Goal: Information Seeking & Learning: Learn about a topic

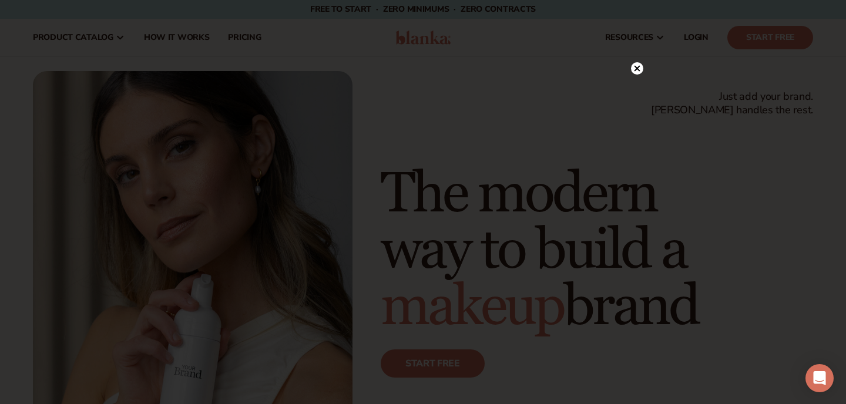
click at [633, 68] on circle at bounding box center [637, 68] width 12 height 12
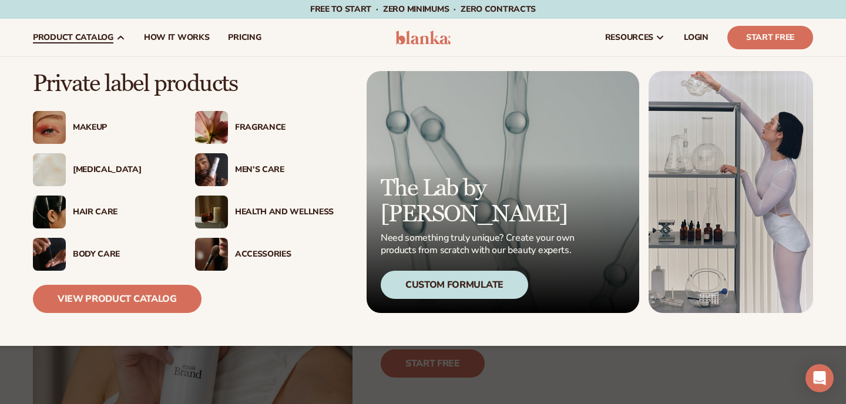
click at [96, 172] on div "[MEDICAL_DATA]" at bounding box center [122, 170] width 99 height 10
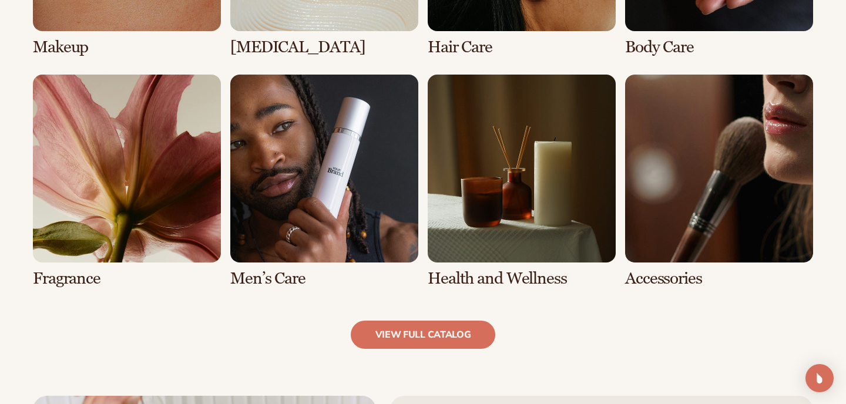
scroll to position [1068, 0]
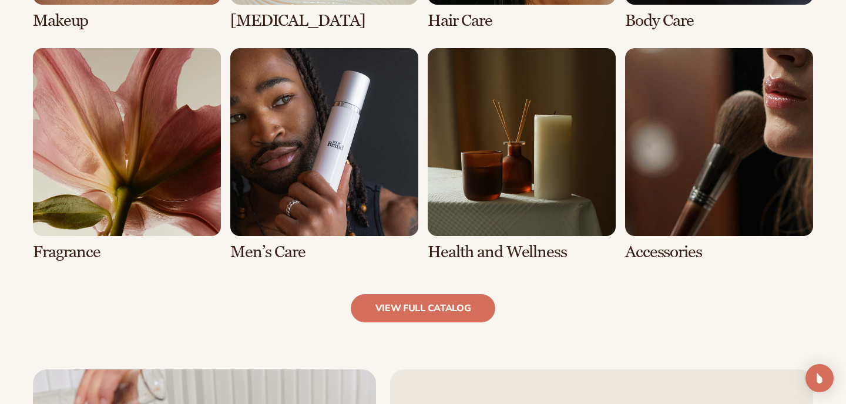
click at [498, 221] on link "7 / 8" at bounding box center [522, 154] width 188 height 213
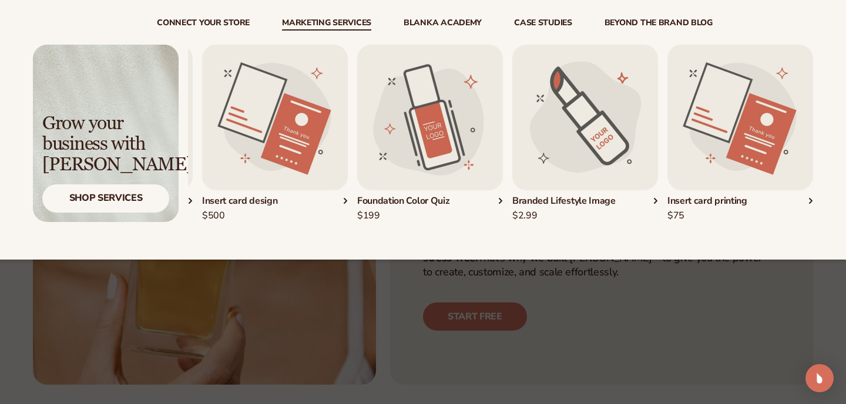
scroll to position [70, 0]
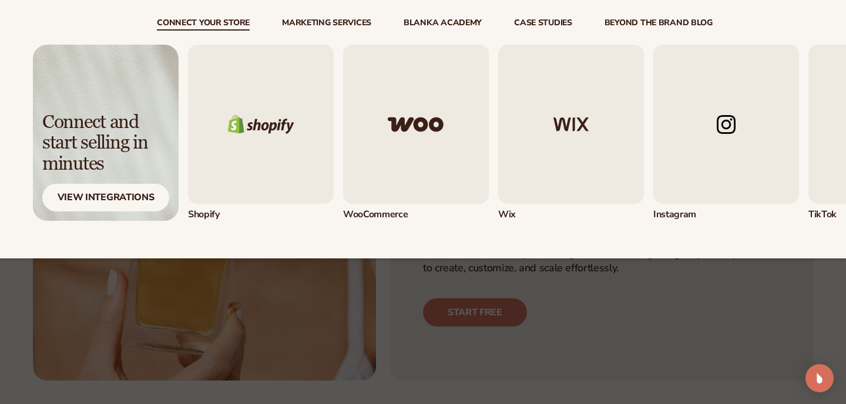
click at [229, 26] on link "connect your store" at bounding box center [203, 25] width 93 height 12
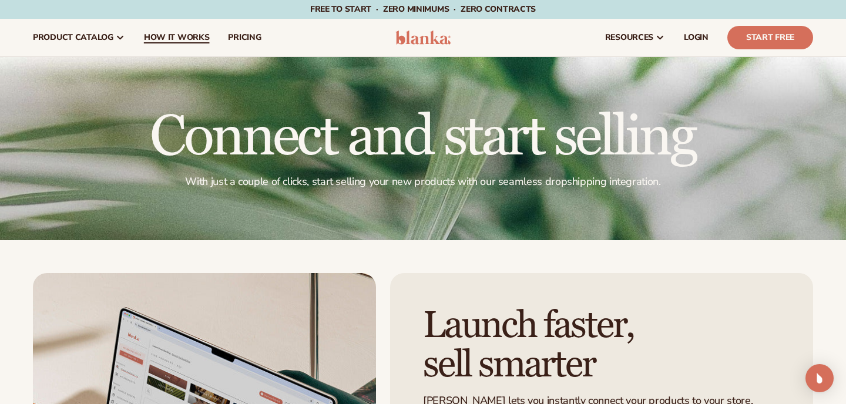
click at [183, 31] on link "How It Works" at bounding box center [177, 38] width 85 height 38
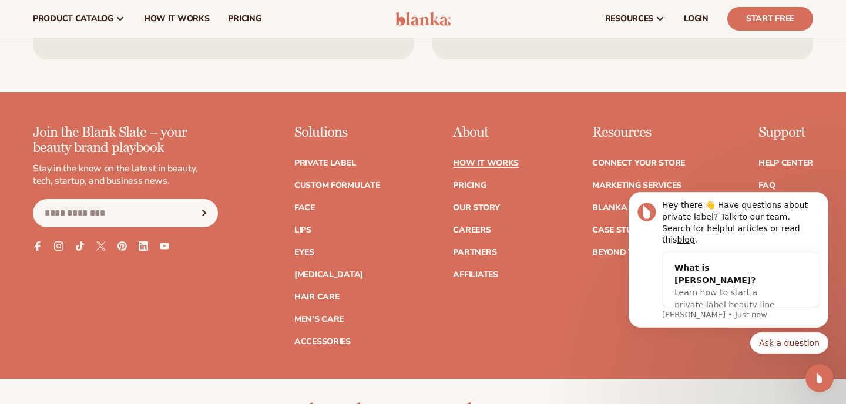
scroll to position [2828, 0]
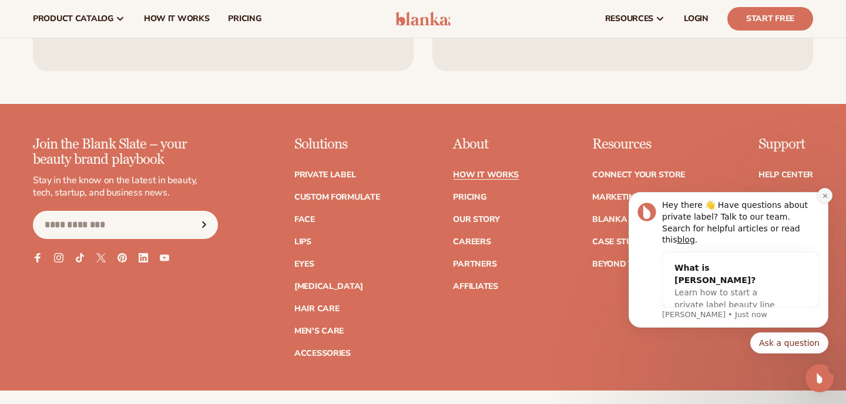
click at [819, 203] on button "Dismiss notification" at bounding box center [824, 195] width 15 height 15
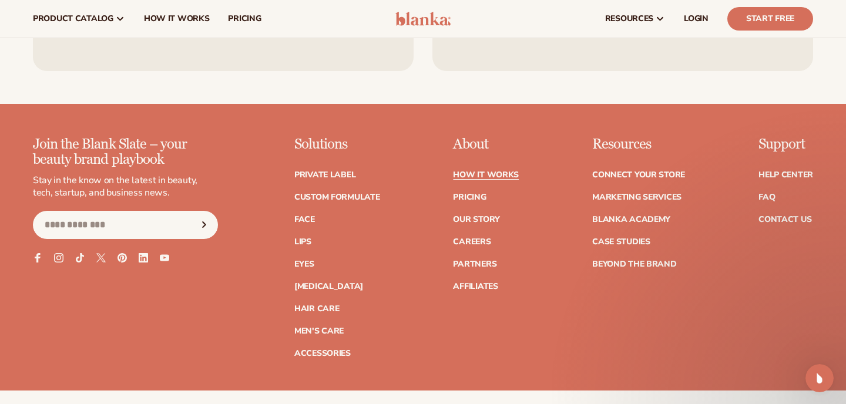
scroll to position [2786, 0]
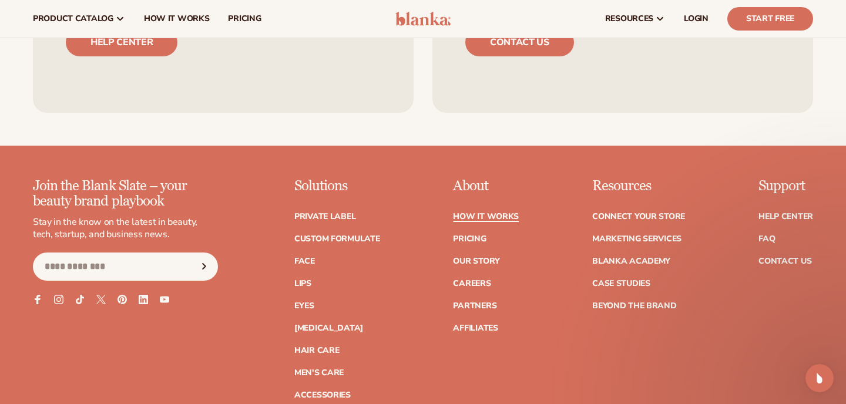
click at [516, 213] on link "How It Works" at bounding box center [486, 217] width 66 height 8
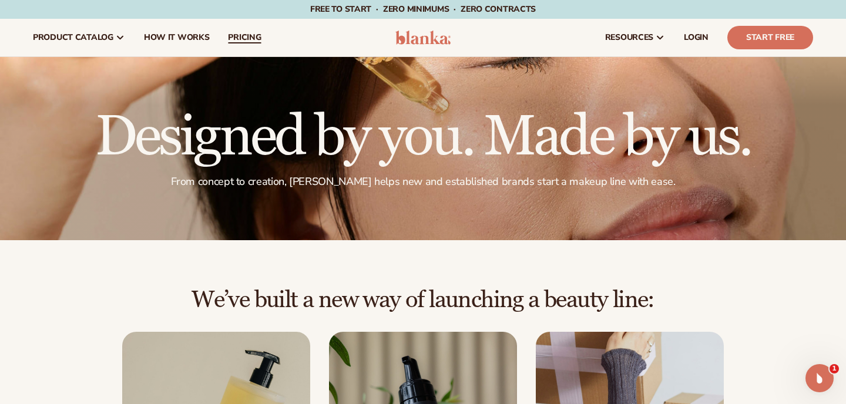
click at [230, 36] on span "pricing" at bounding box center [244, 37] width 33 height 9
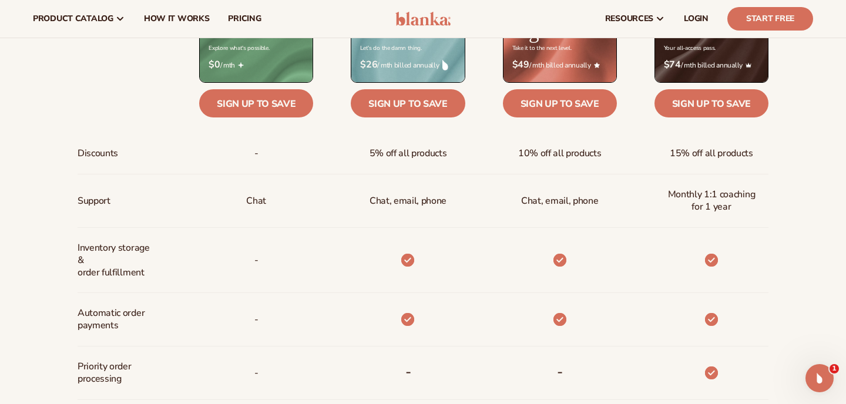
scroll to position [501, 0]
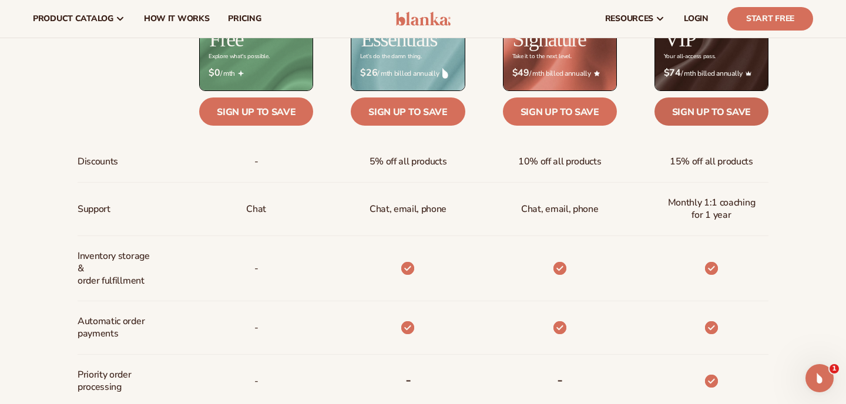
click at [726, 119] on link "Sign up to save" at bounding box center [711, 112] width 114 height 28
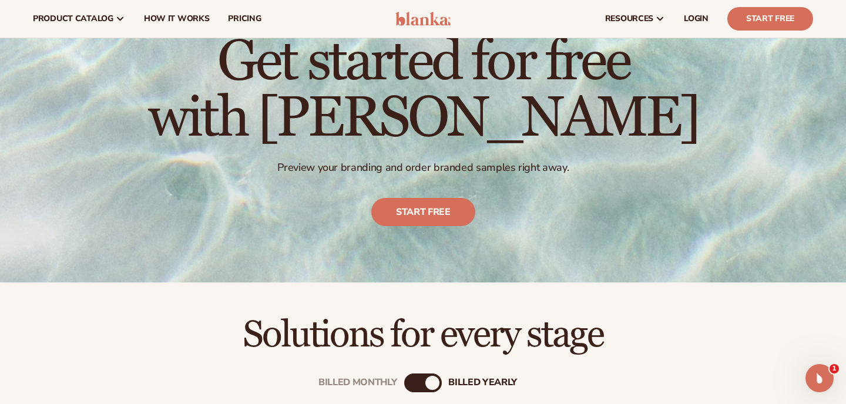
scroll to position [0, 0]
